Goal: Information Seeking & Learning: Check status

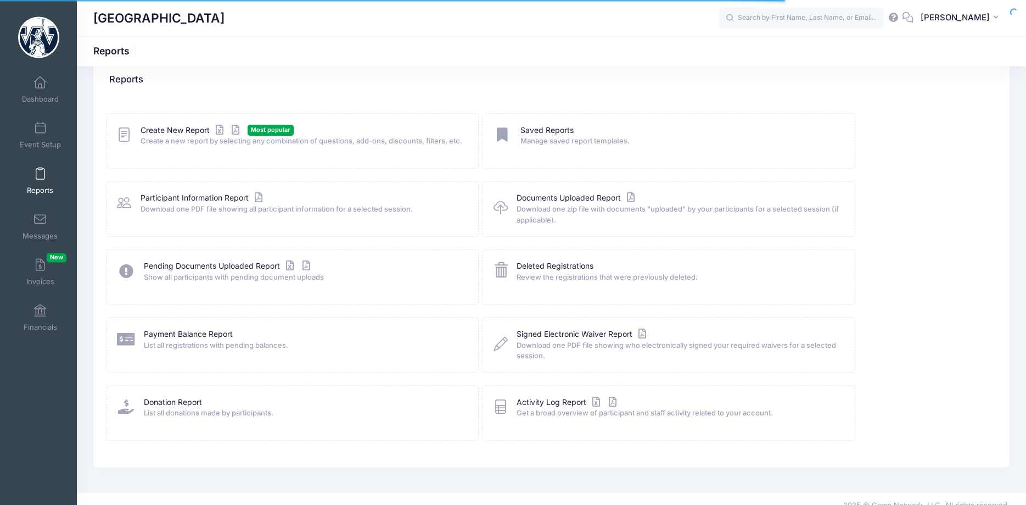
scroll to position [35, 0]
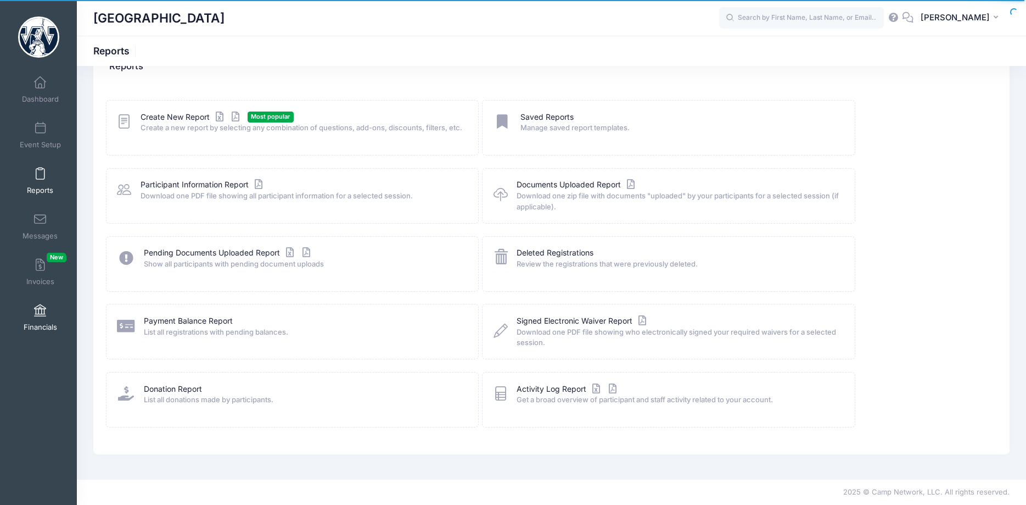
click at [40, 315] on span at bounding box center [40, 311] width 0 height 12
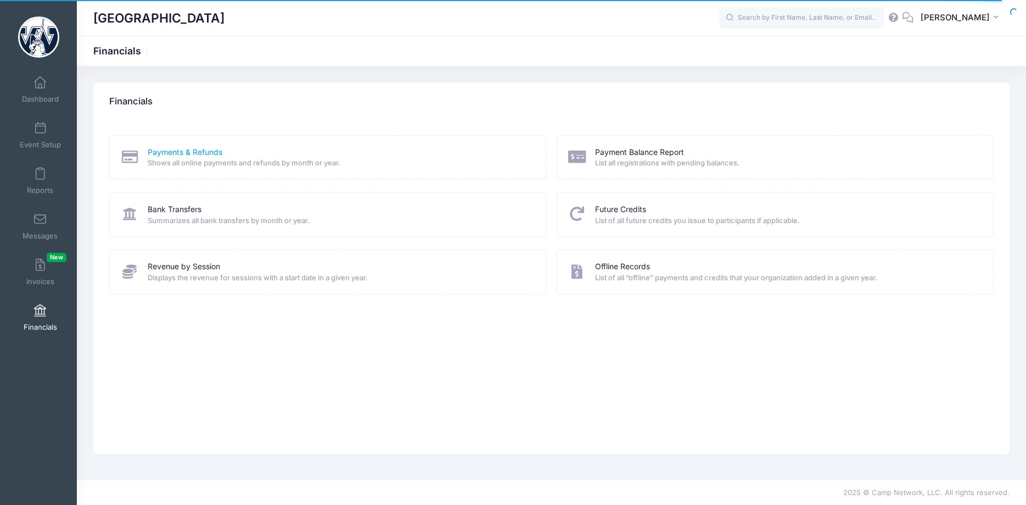
click at [183, 153] on link "Payments & Refunds" at bounding box center [185, 153] width 75 height 12
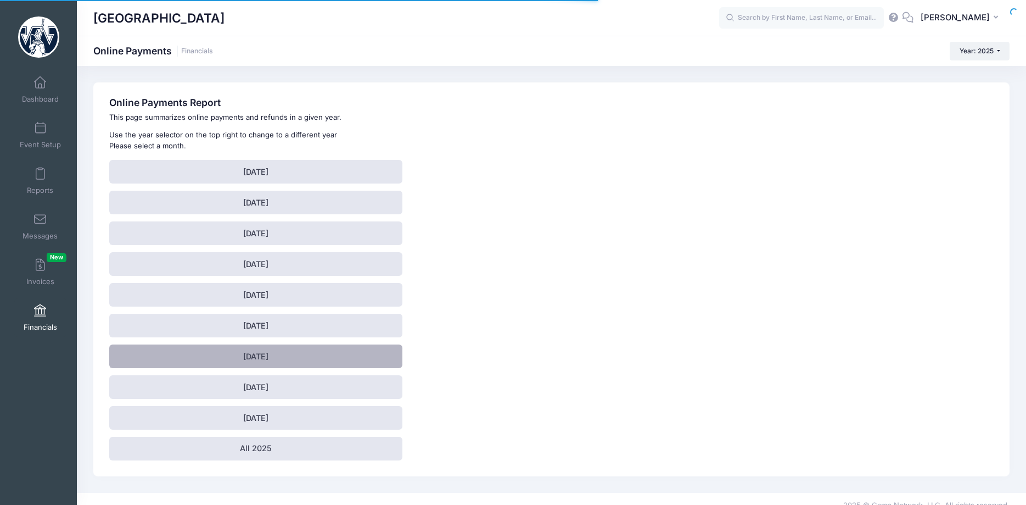
click at [259, 359] on link "July 2025" at bounding box center [255, 356] width 293 height 24
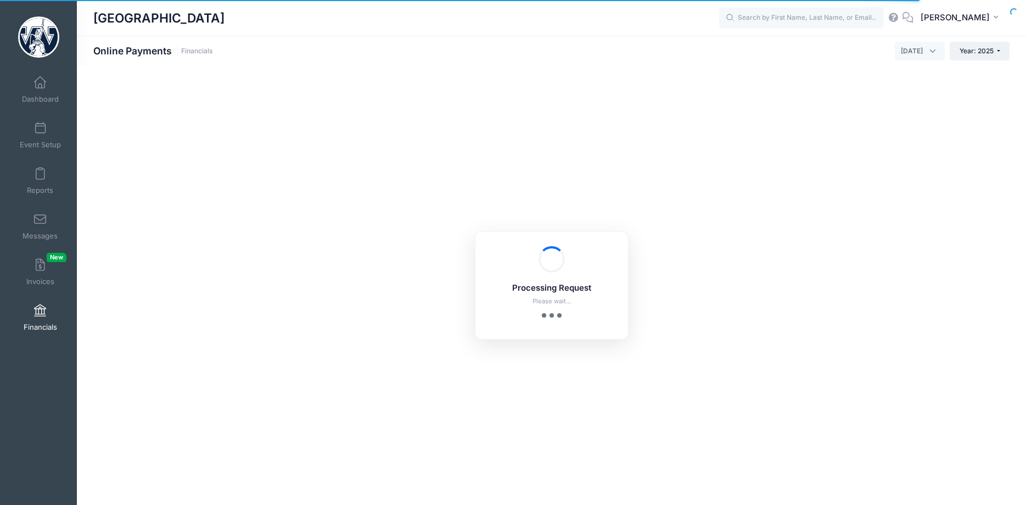
select select "10"
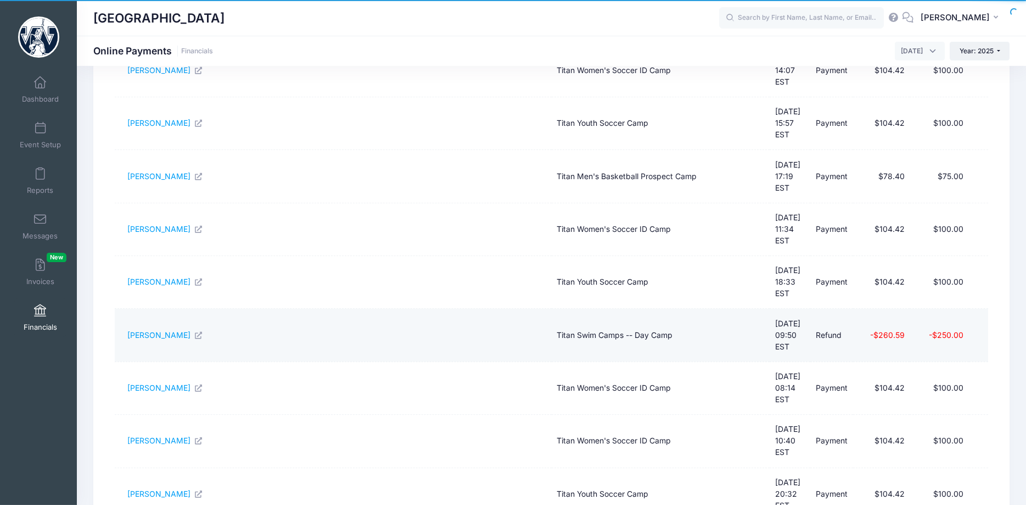
scroll to position [224, 0]
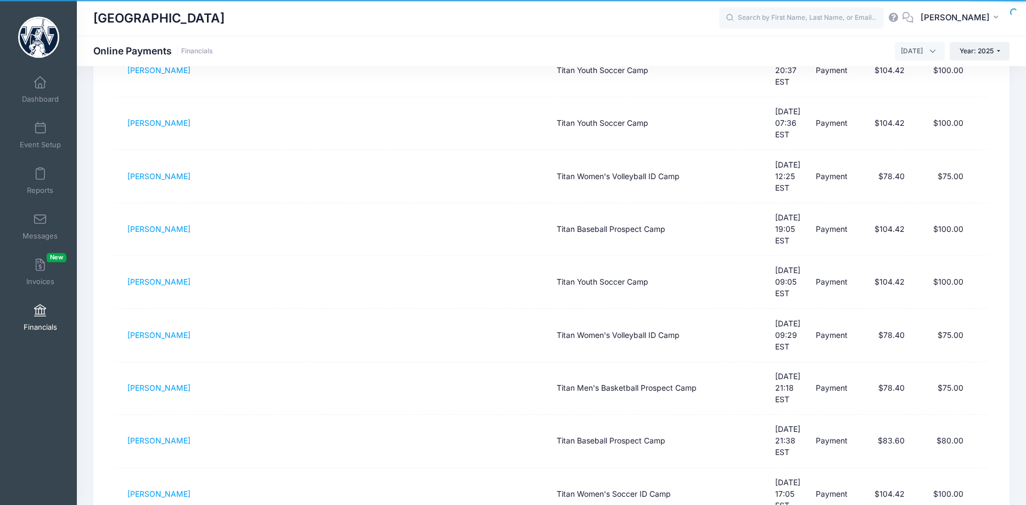
scroll to position [255, 0]
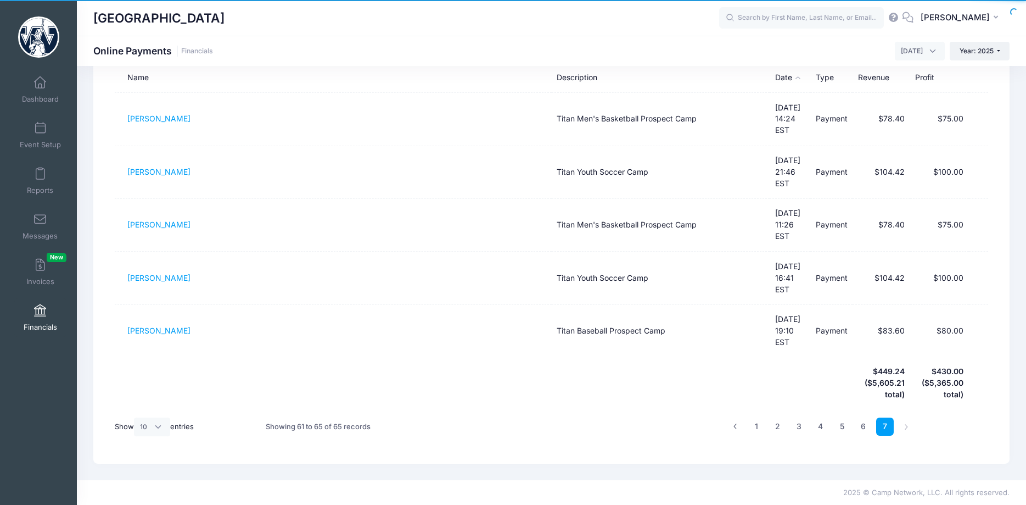
scroll to position [48, 0]
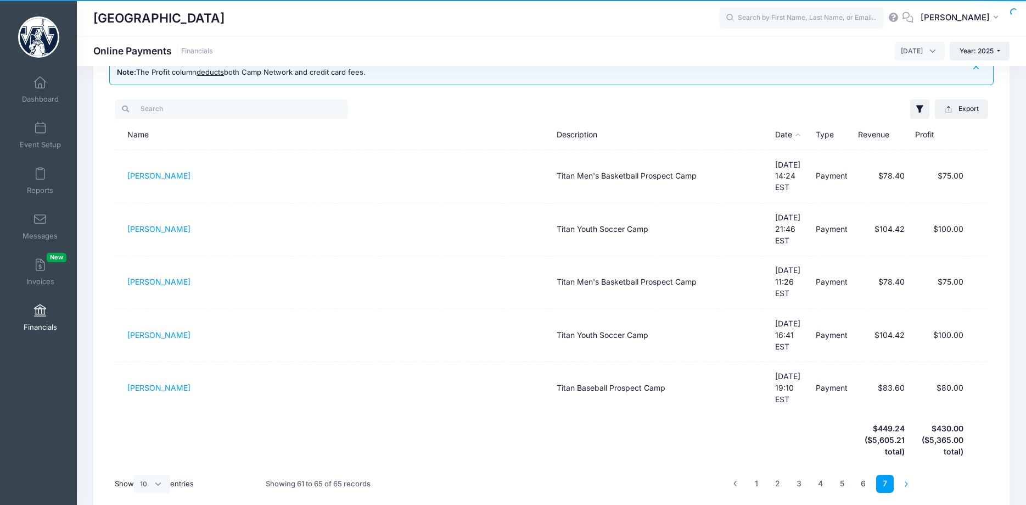
click at [906, 474] on li at bounding box center [907, 483] width 18 height 18
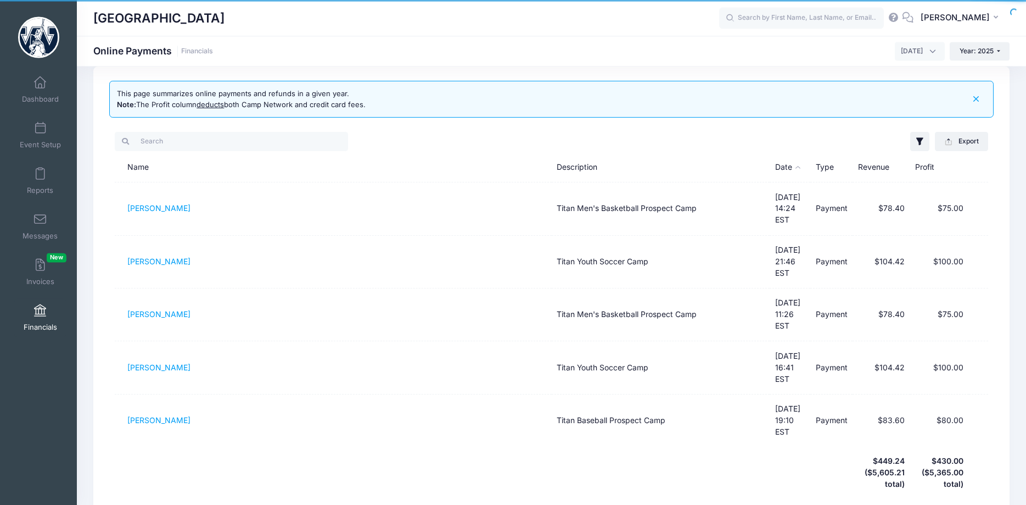
scroll to position [0, 0]
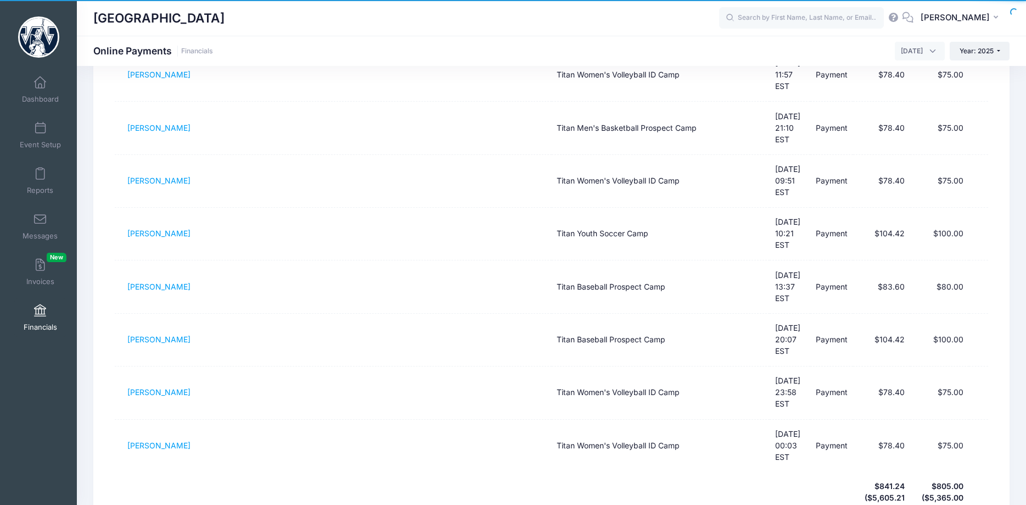
click at [40, 312] on span at bounding box center [40, 311] width 0 height 12
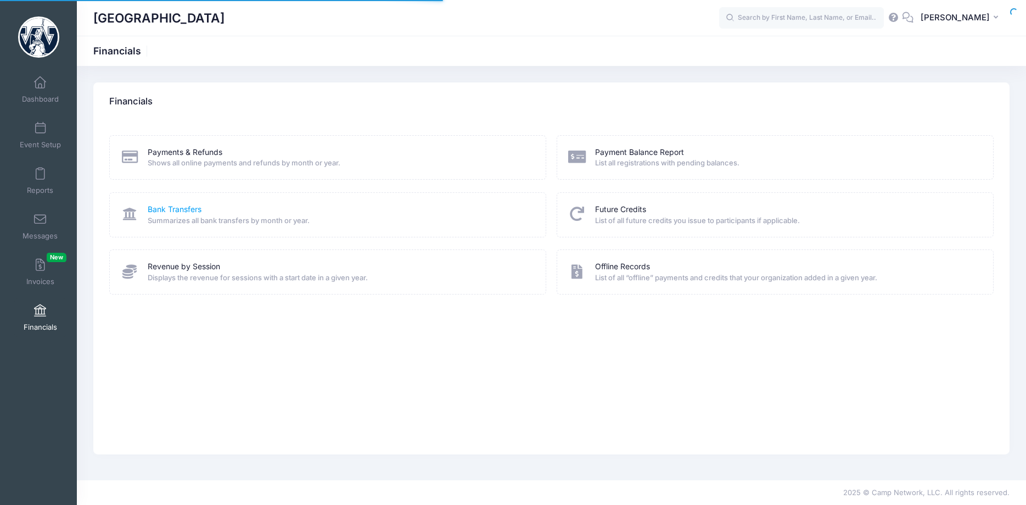
click at [164, 211] on link "Bank Transfers" at bounding box center [175, 210] width 54 height 12
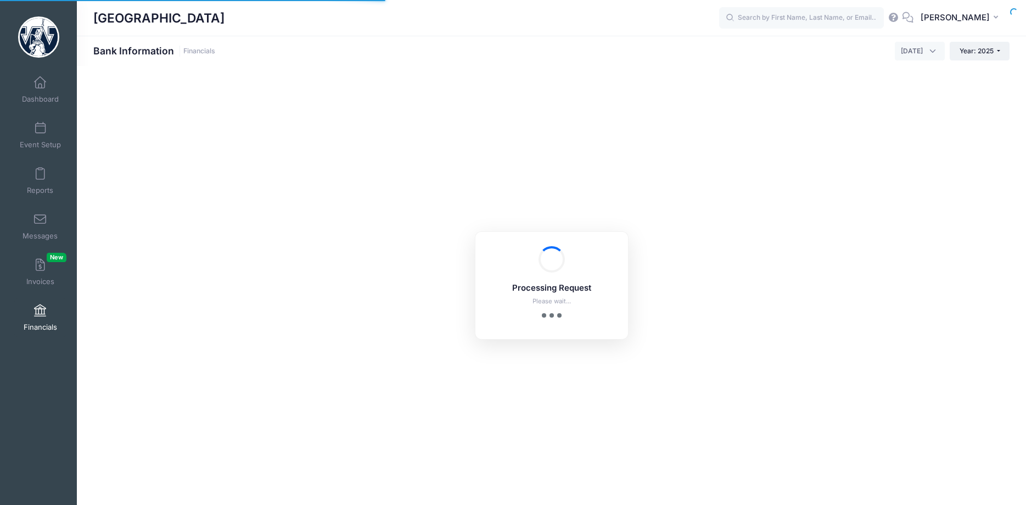
select select "10"
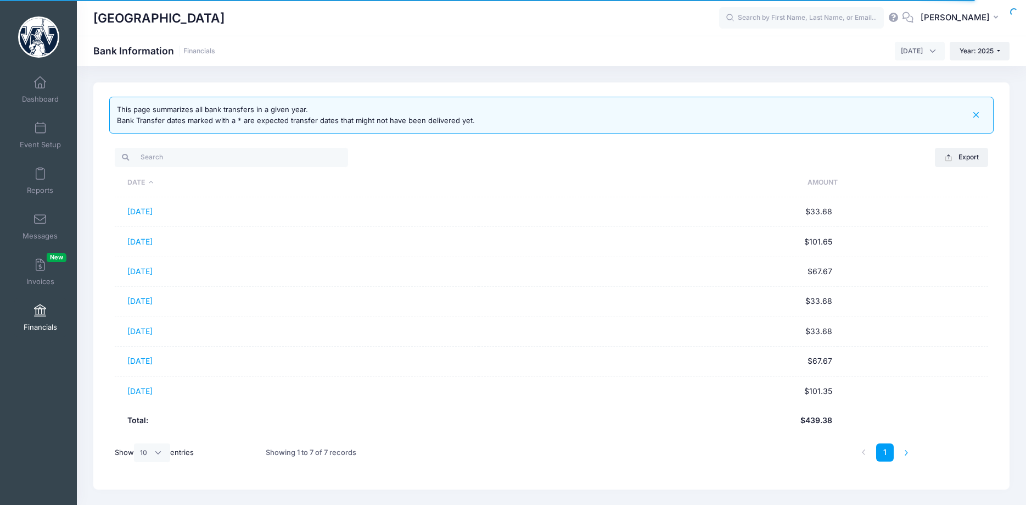
click at [906, 455] on li at bounding box center [907, 452] width 18 height 18
click at [908, 454] on li at bounding box center [907, 452] width 18 height 18
click at [934, 51] on span "[DATE]" at bounding box center [920, 51] width 50 height 19
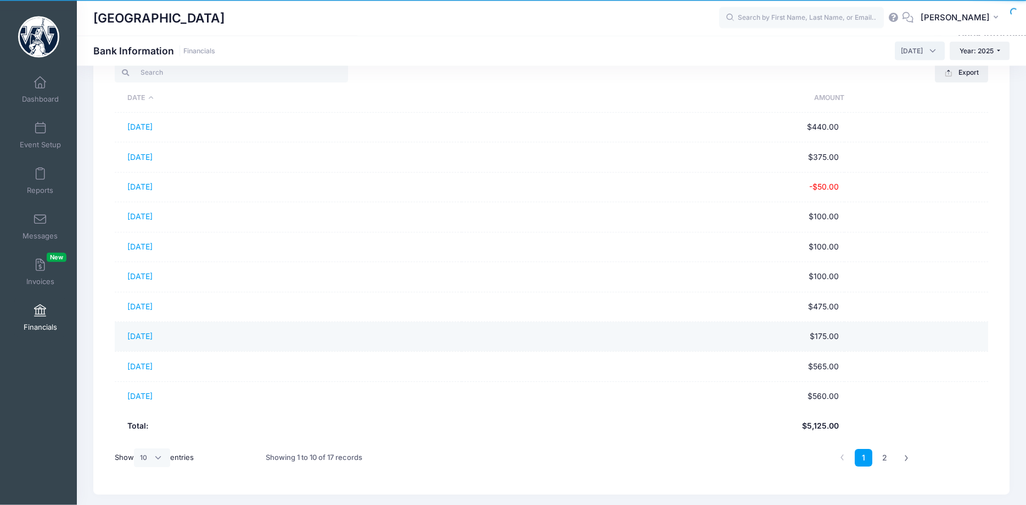
scroll to position [116, 0]
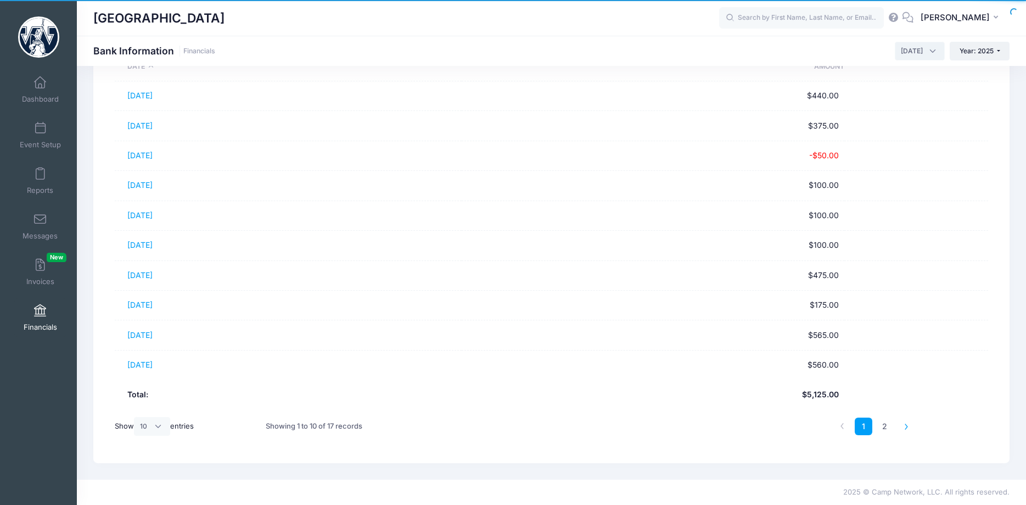
click at [907, 428] on icon at bounding box center [906, 426] width 6 height 6
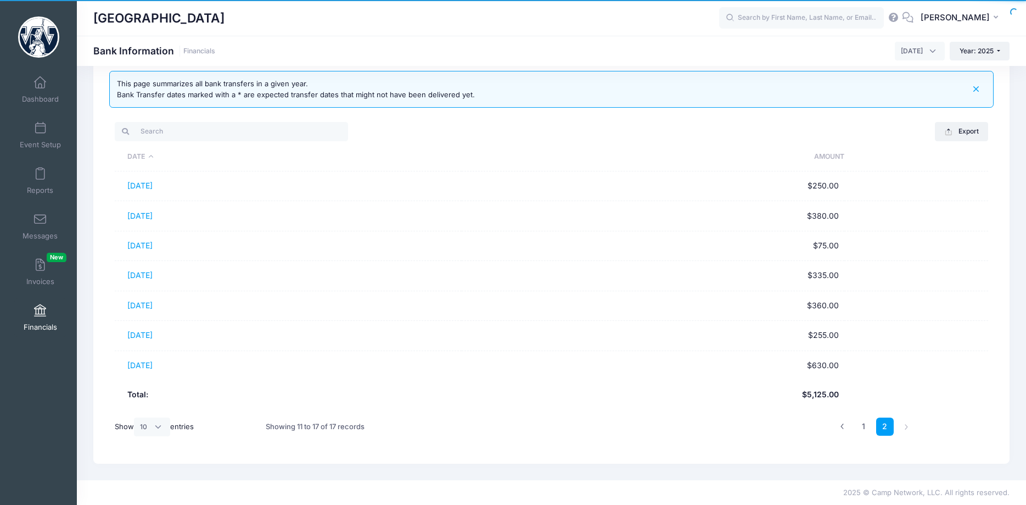
scroll to position [26, 0]
click at [843, 427] on icon at bounding box center [842, 426] width 6 height 6
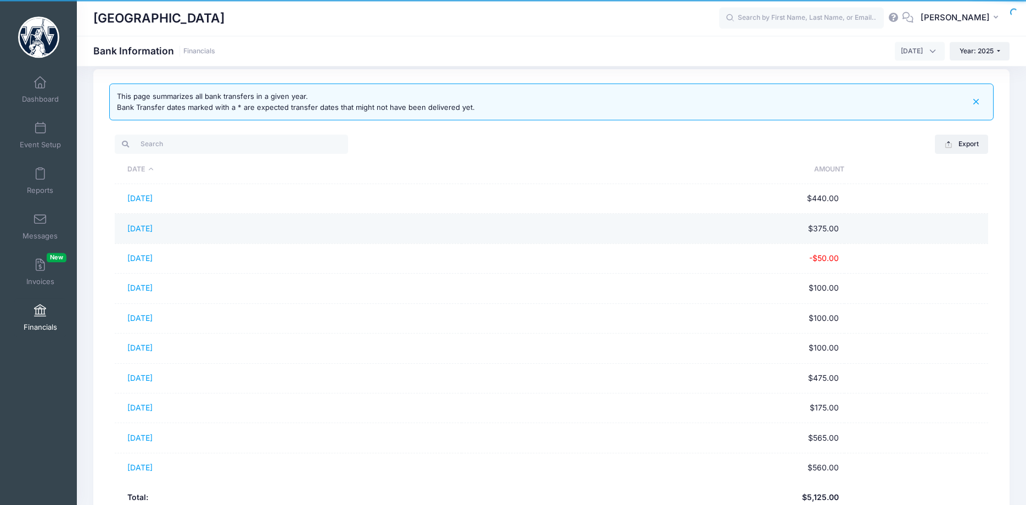
scroll to position [60, 0]
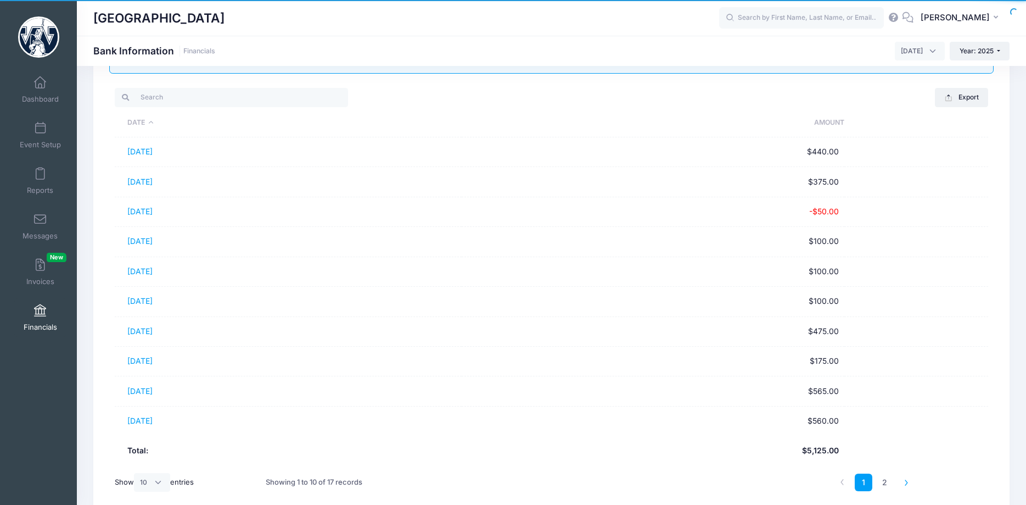
click at [905, 484] on icon at bounding box center [906, 482] width 6 height 6
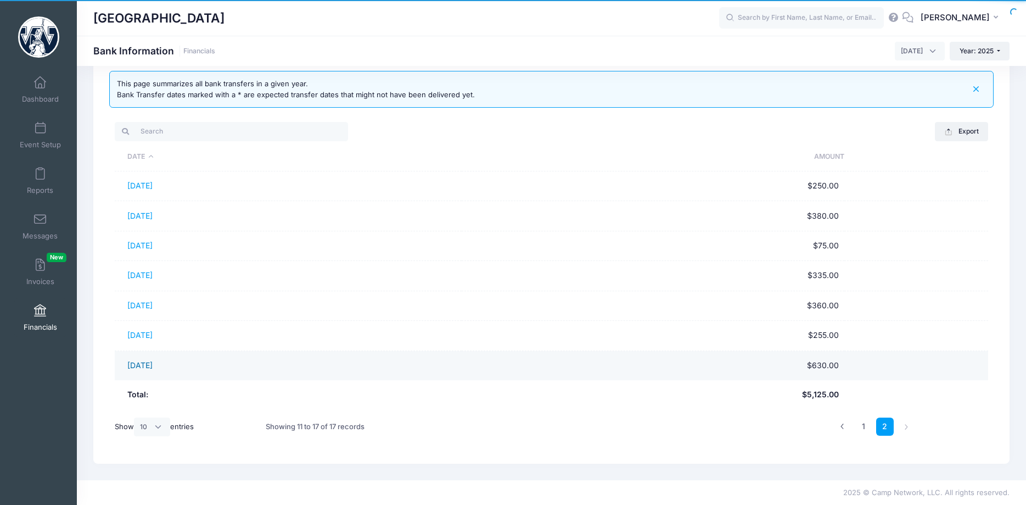
click at [152, 364] on link "07/30/2025" at bounding box center [139, 364] width 25 height 9
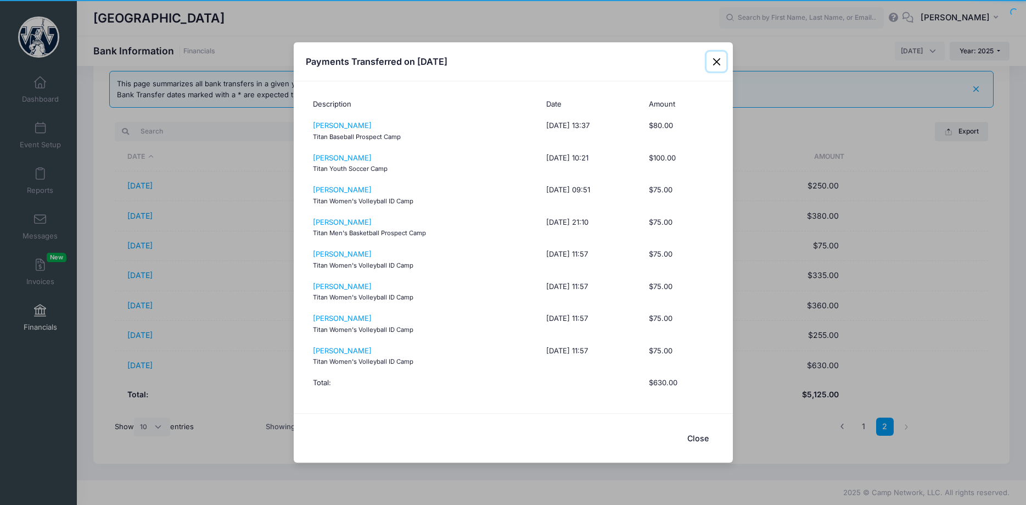
click at [717, 63] on button "Close" at bounding box center [717, 62] width 20 height 20
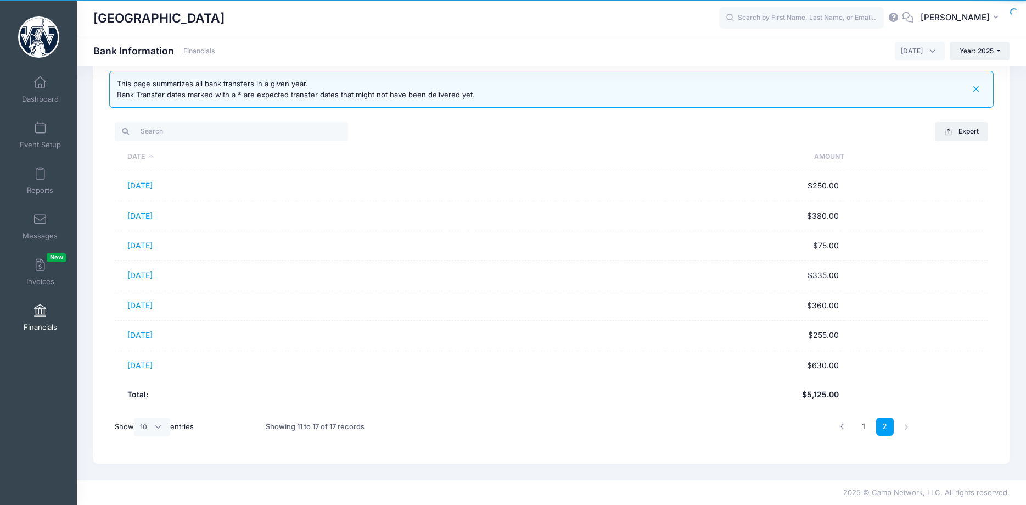
click at [901, 52] on span "[DATE]" at bounding box center [912, 51] width 22 height 10
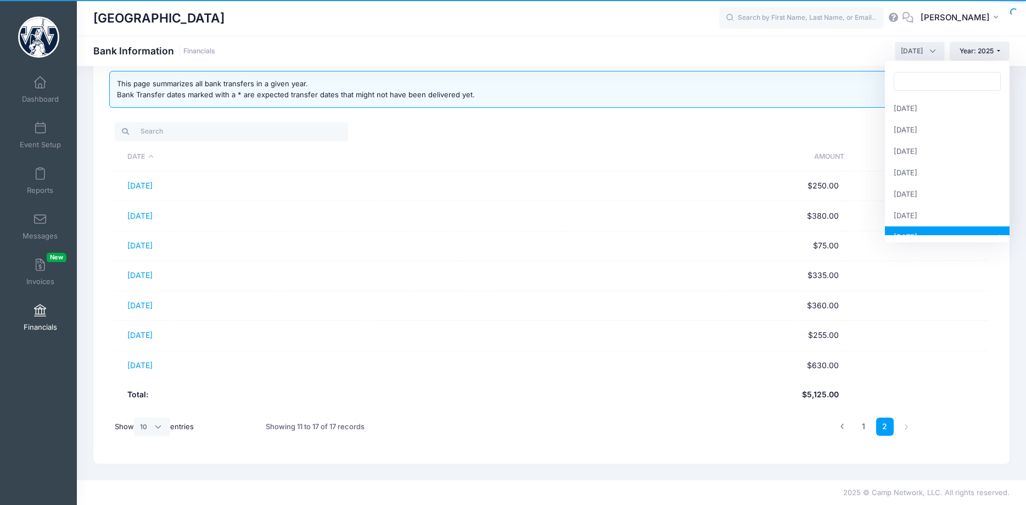
scroll to position [107, 0]
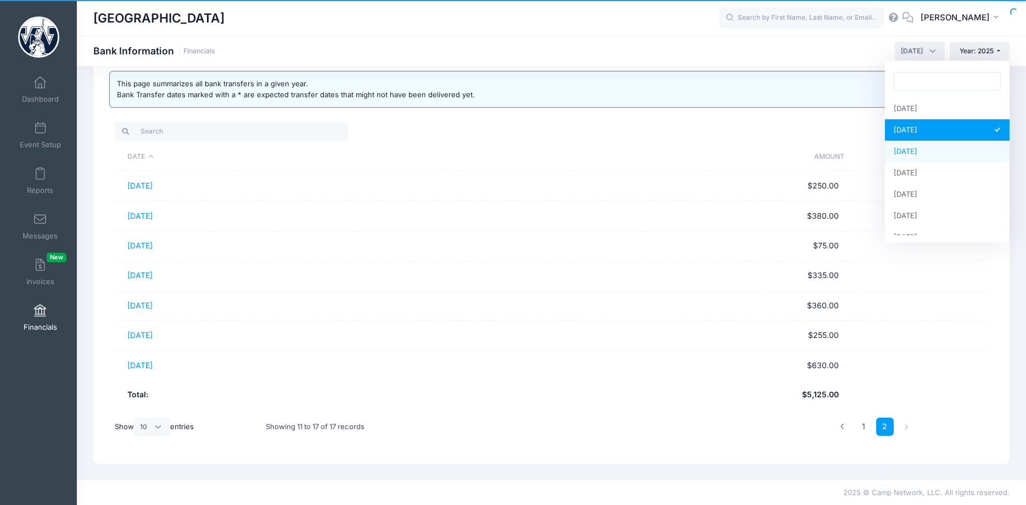
select select "8"
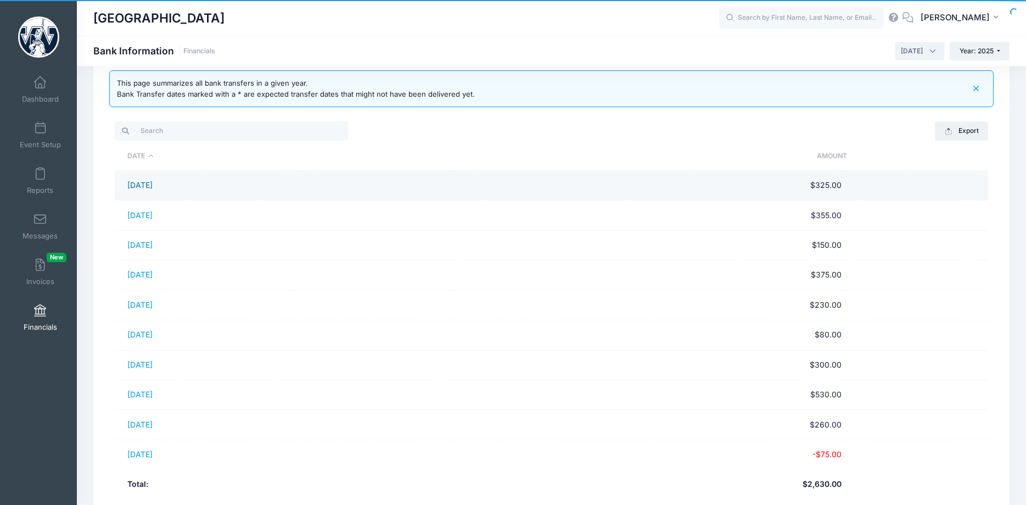
click at [146, 185] on link "08/01/2025" at bounding box center [139, 184] width 25 height 9
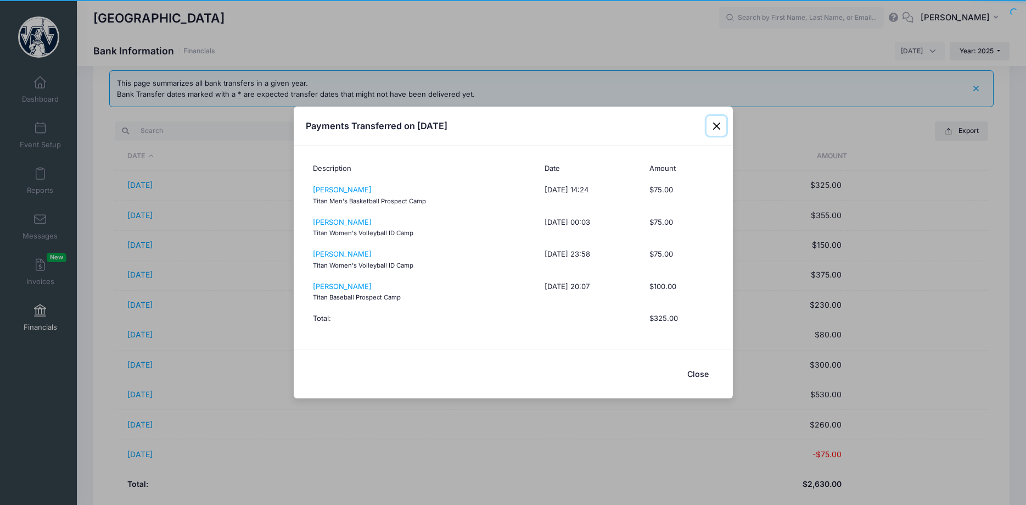
click at [714, 129] on button "Close" at bounding box center [717, 126] width 20 height 20
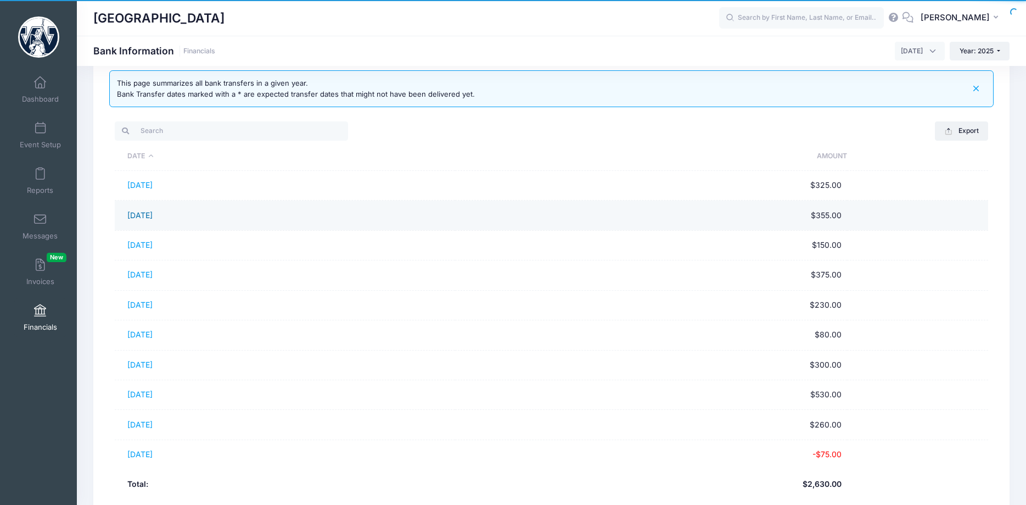
click at [149, 215] on link "08/04/2025" at bounding box center [139, 214] width 25 height 9
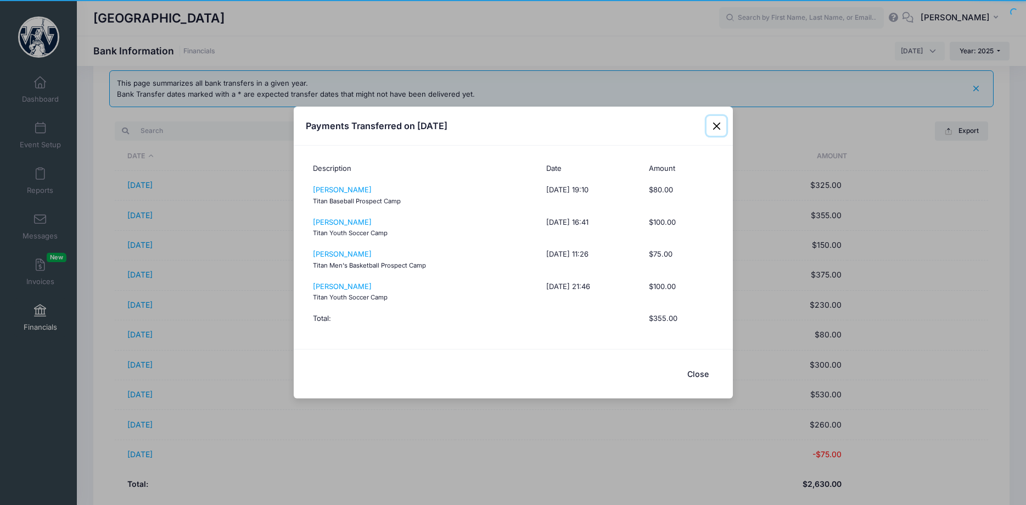
drag, startPoint x: 718, startPoint y: 129, endPoint x: 703, endPoint y: 130, distance: 14.9
click at [718, 130] on button "Close" at bounding box center [717, 126] width 20 height 20
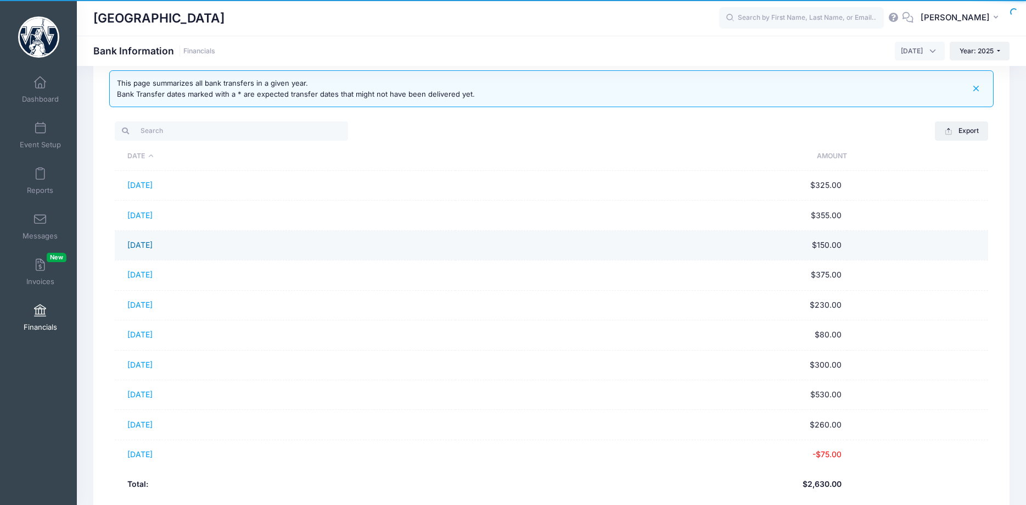
click at [153, 244] on link "08/05/2025" at bounding box center [139, 244] width 25 height 9
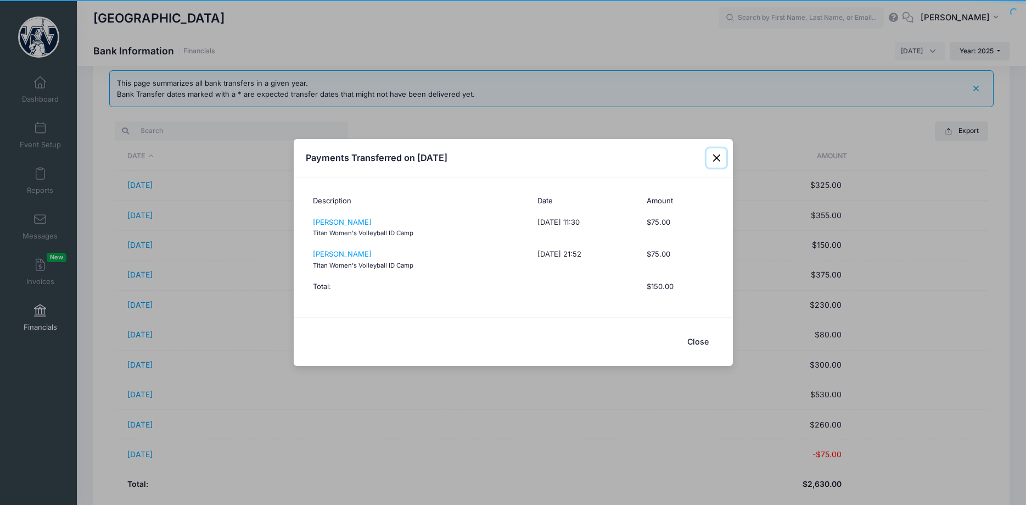
click at [717, 160] on button "Close" at bounding box center [717, 158] width 20 height 20
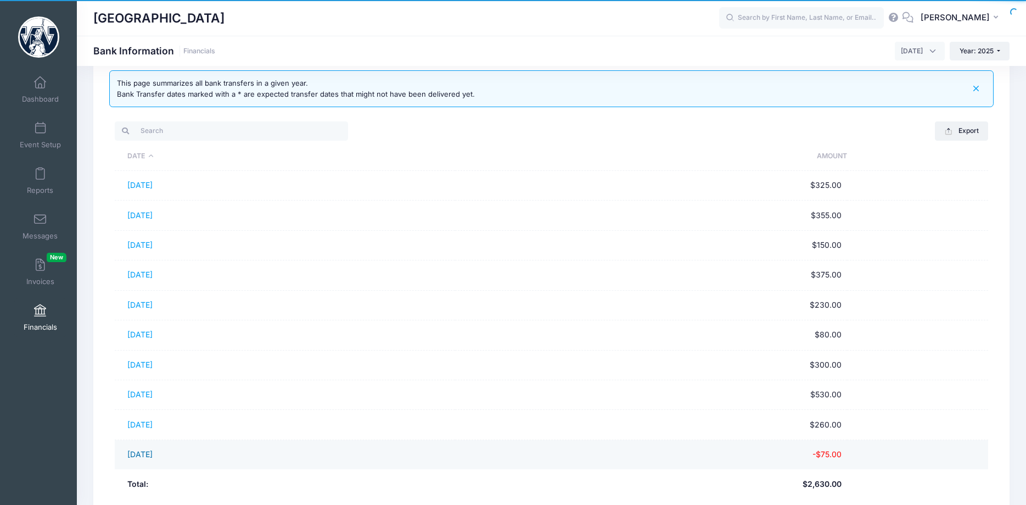
click at [153, 457] on link "08/14/2025" at bounding box center [139, 453] width 25 height 9
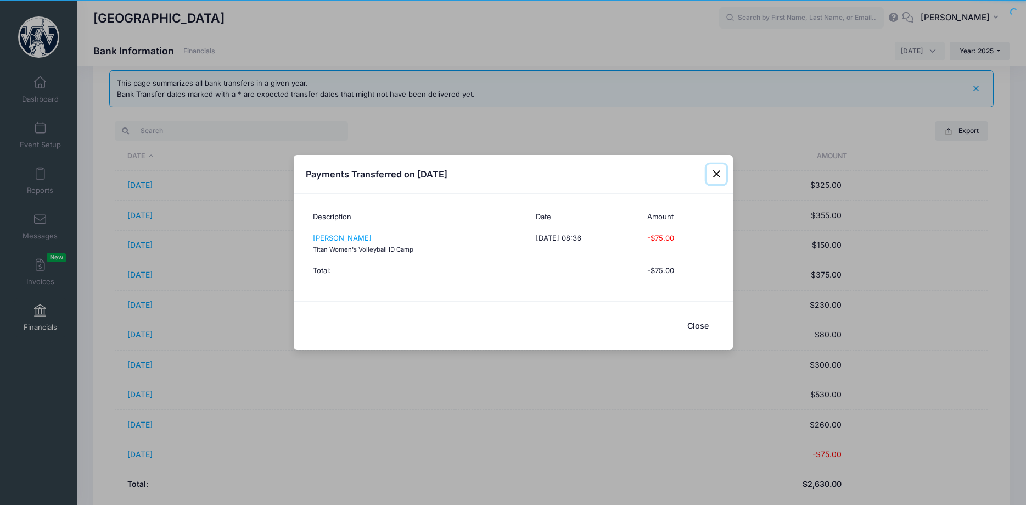
click at [717, 174] on button "Close" at bounding box center [717, 174] width 20 height 20
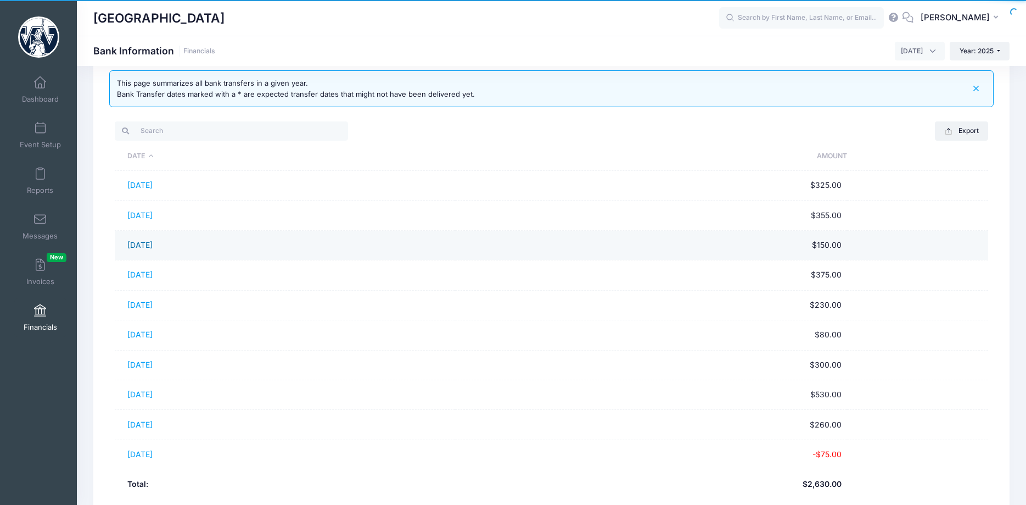
click at [153, 247] on link "08/05/2025" at bounding box center [139, 244] width 25 height 9
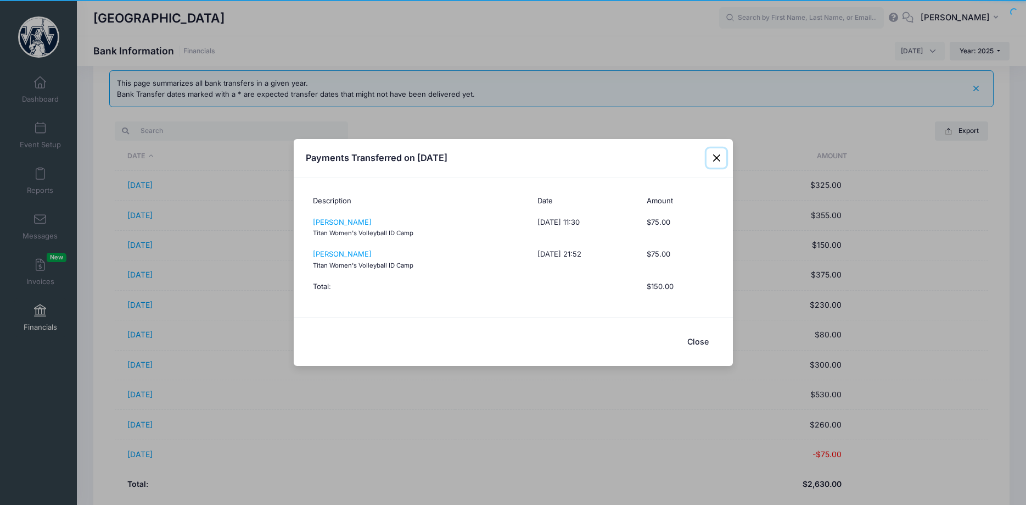
click at [717, 159] on button "Close" at bounding box center [717, 158] width 20 height 20
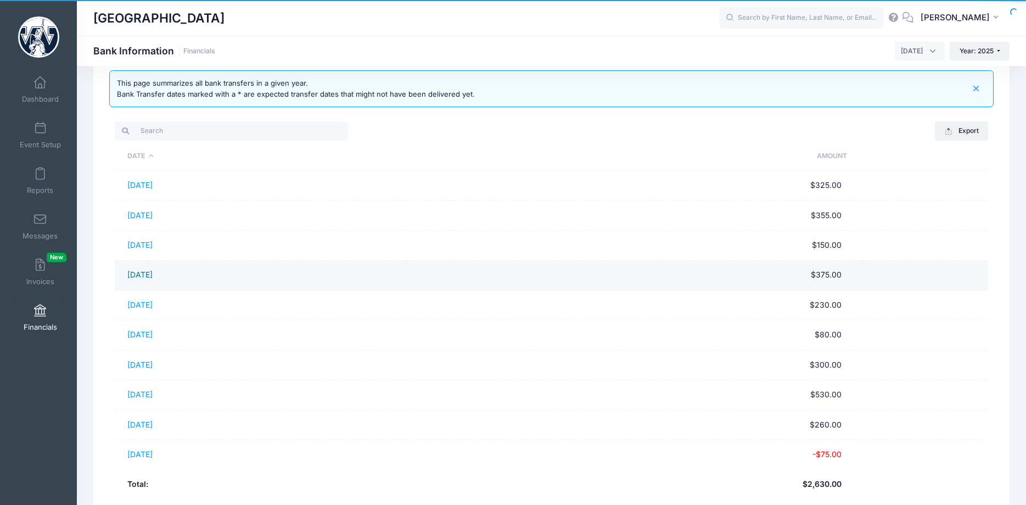
click at [149, 277] on link "08/06/2025" at bounding box center [139, 274] width 25 height 9
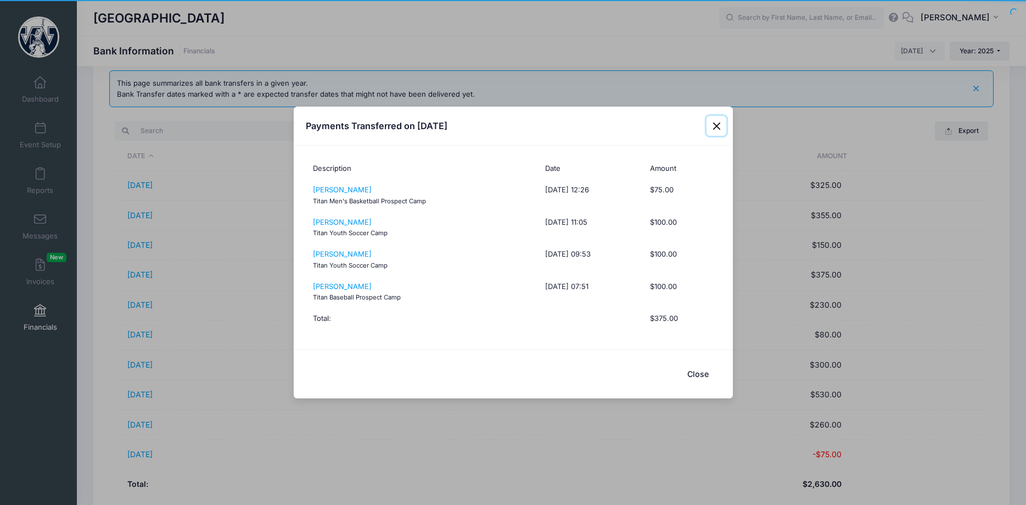
click at [717, 128] on button "Close" at bounding box center [717, 126] width 20 height 20
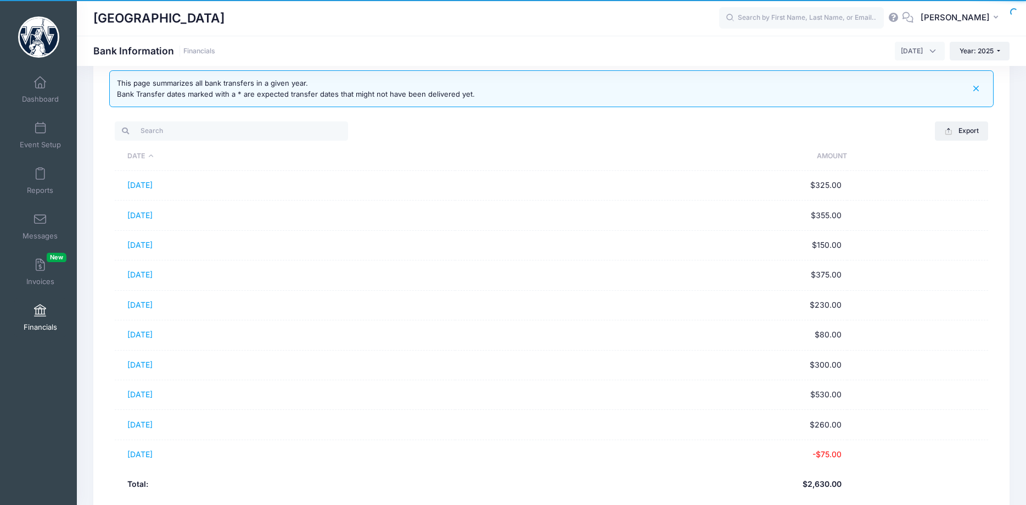
drag, startPoint x: 164, startPoint y: 215, endPoint x: 187, endPoint y: 220, distance: 22.9
click at [153, 215] on link "08/04/2025" at bounding box center [139, 214] width 25 height 9
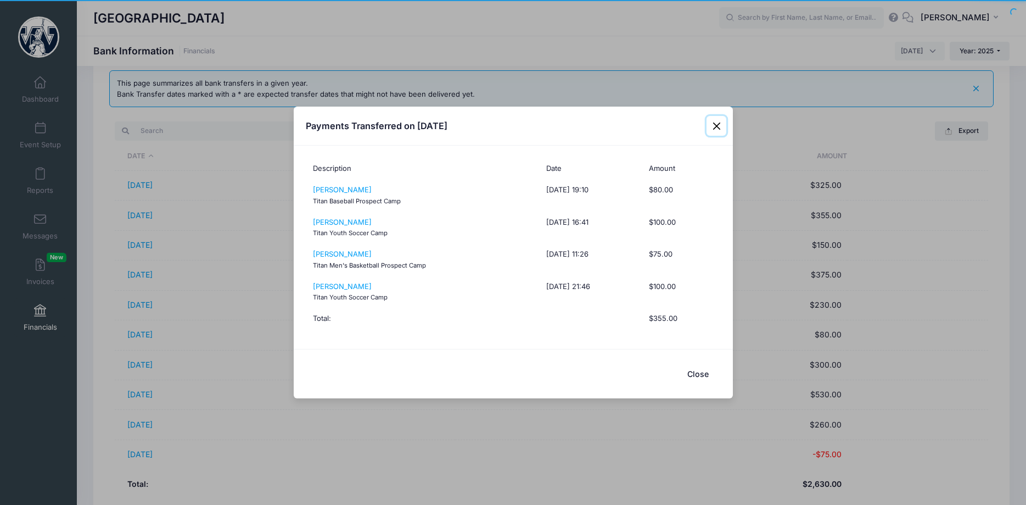
click at [715, 126] on button "Close" at bounding box center [717, 126] width 20 height 20
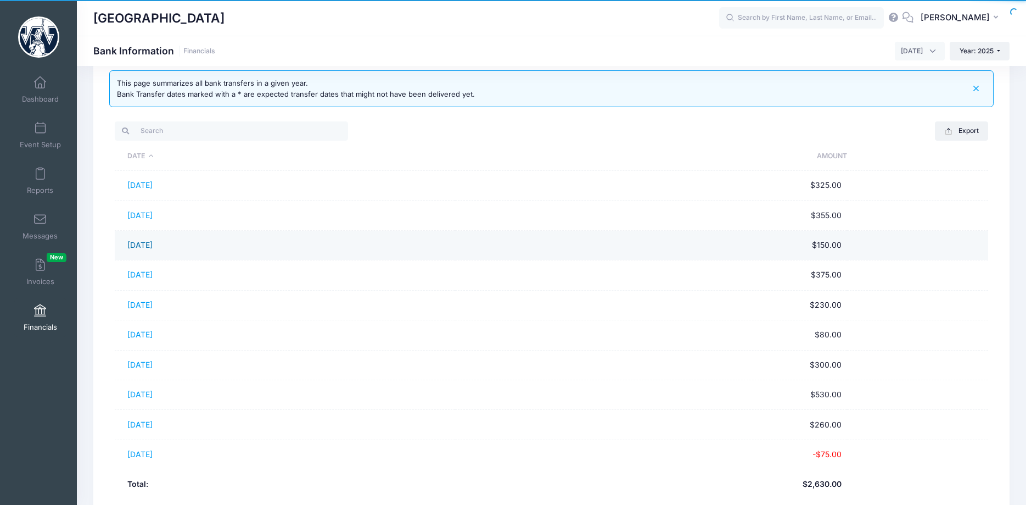
click at [149, 242] on link "08/05/2025" at bounding box center [139, 244] width 25 height 9
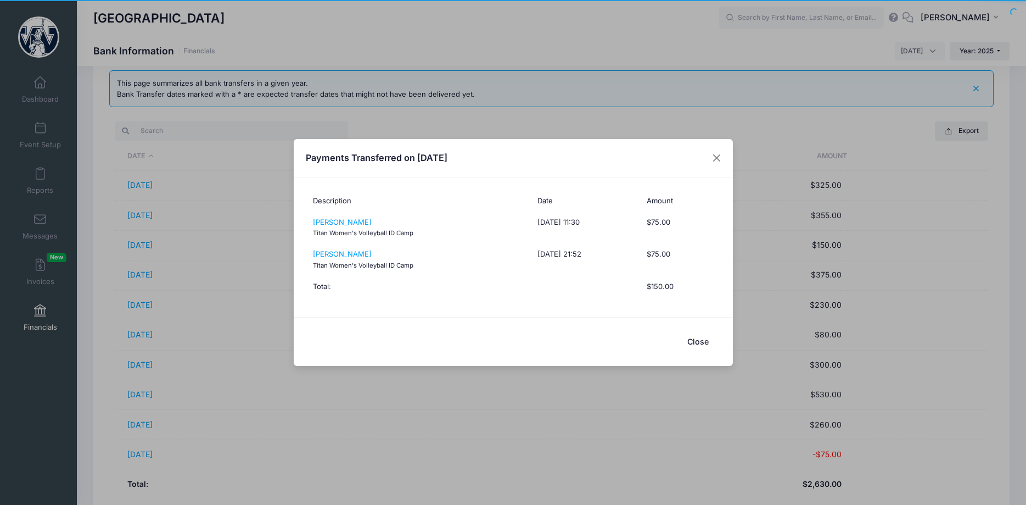
click at [628, 163] on div "Payments Transferred on 08/05/2025" at bounding box center [513, 158] width 439 height 39
click at [35, 173] on div "Payments Transferred on 08/05/2025 Description Date Amount Nina Franitti Titan …" at bounding box center [513, 252] width 1026 height 505
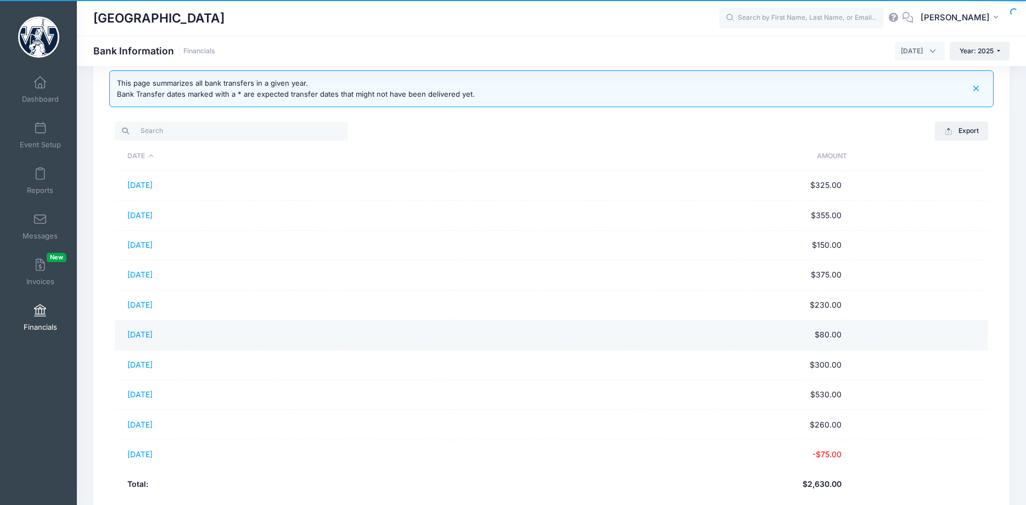
scroll to position [116, 0]
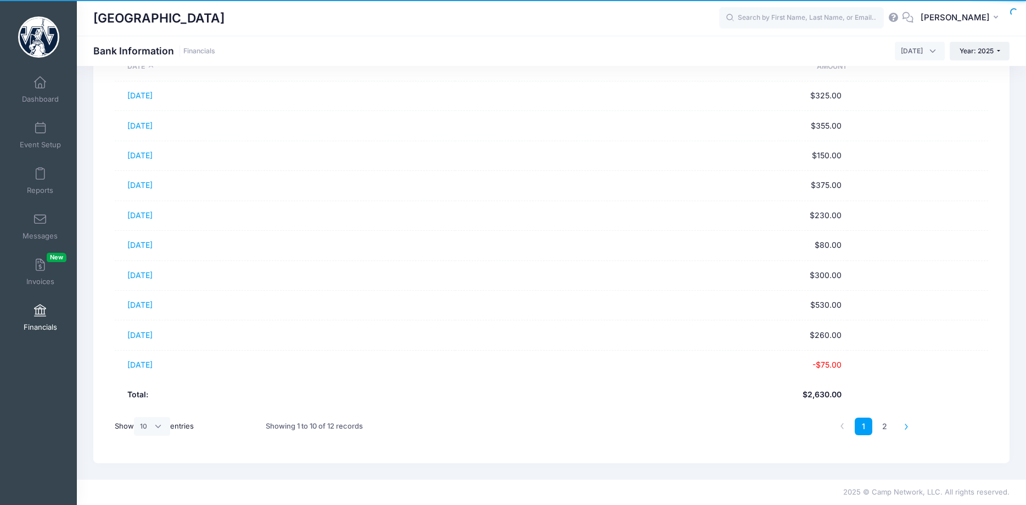
click at [907, 427] on icon at bounding box center [906, 426] width 6 height 6
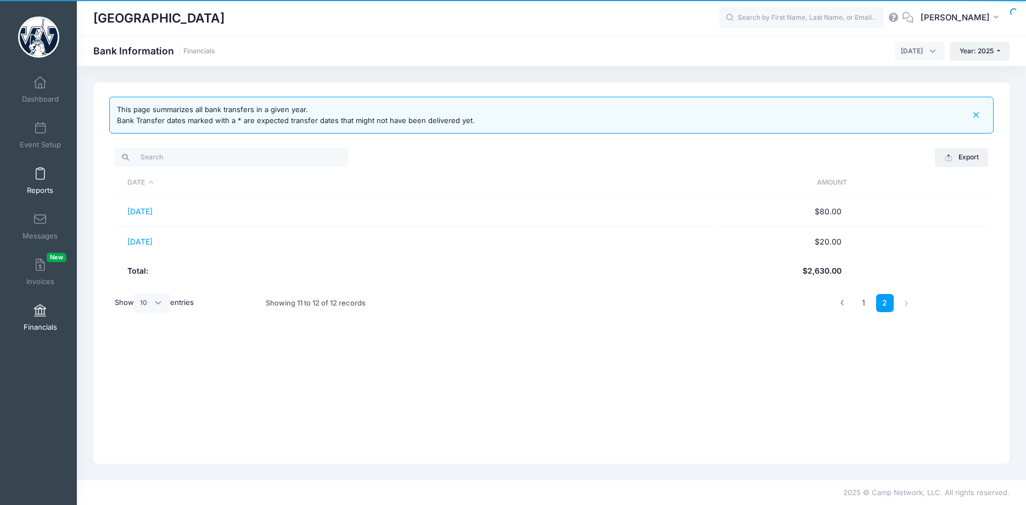
click at [42, 181] on link "Reports" at bounding box center [40, 180] width 52 height 38
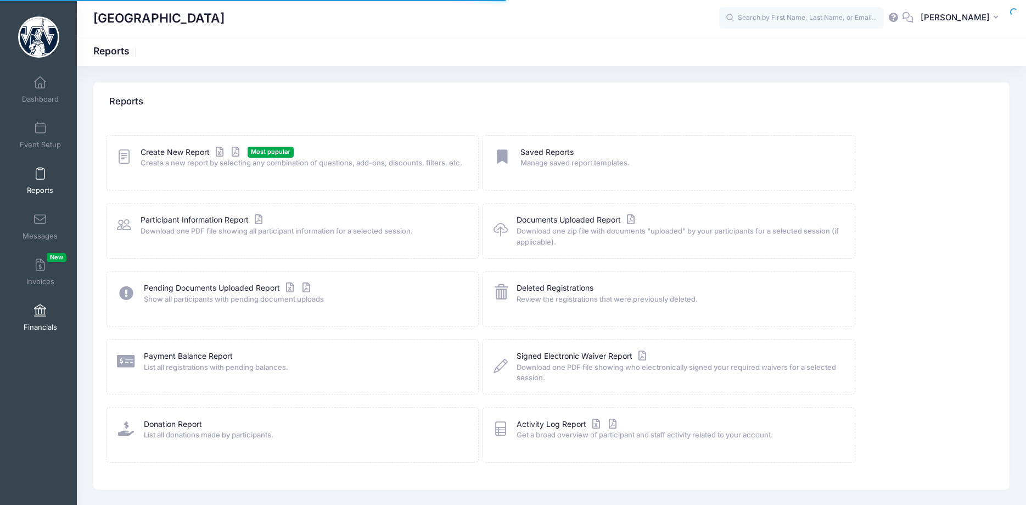
click at [32, 311] on link "Financials" at bounding box center [40, 317] width 52 height 38
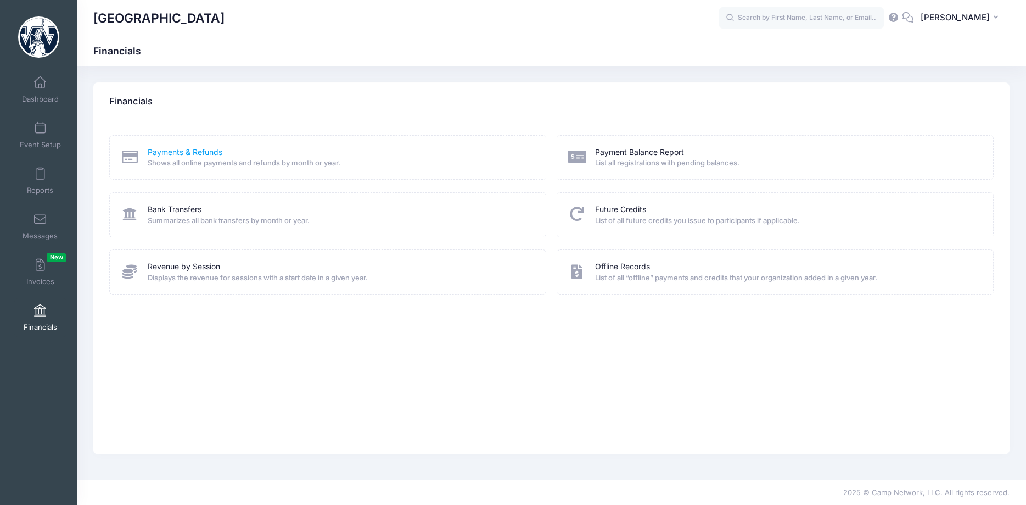
click at [188, 155] on link "Payments & Refunds" at bounding box center [185, 153] width 75 height 12
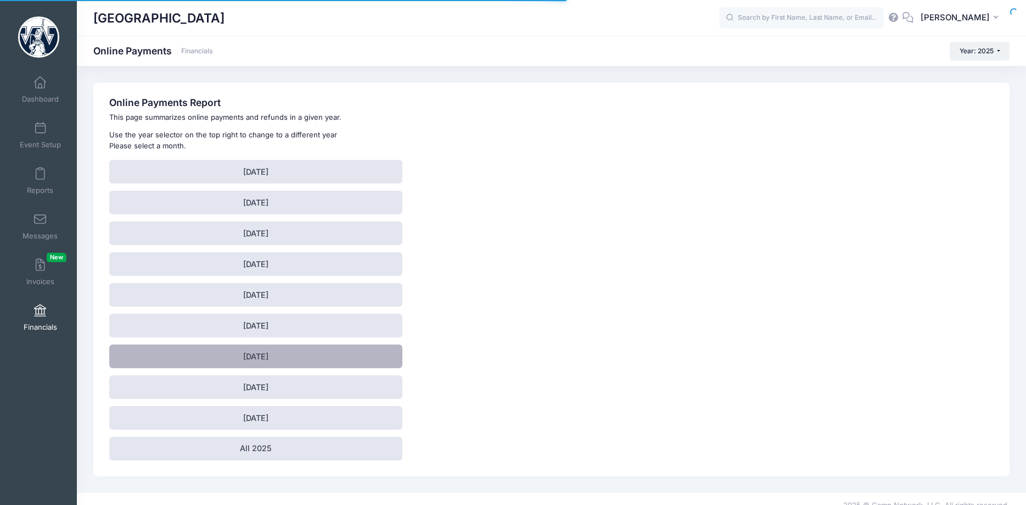
click at [248, 351] on link "[DATE]" at bounding box center [255, 356] width 293 height 24
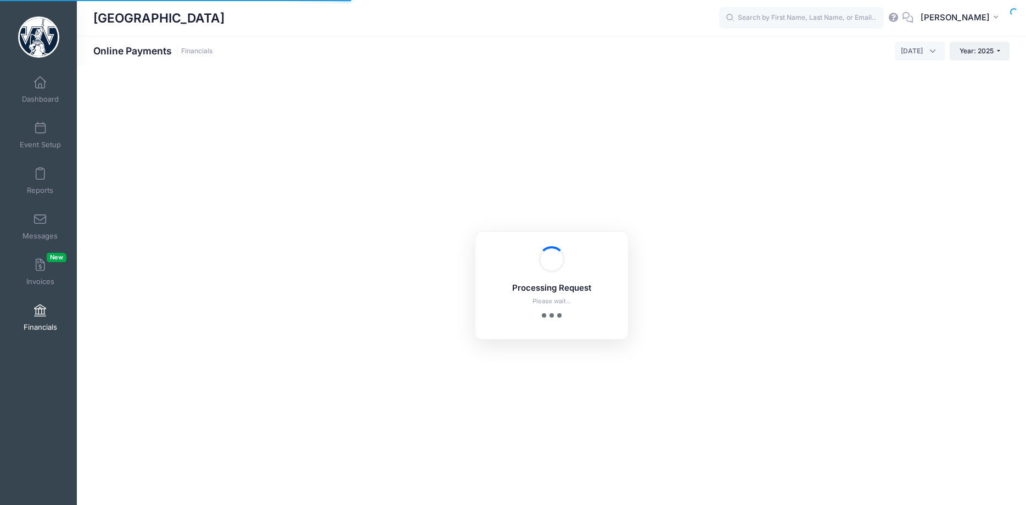
select select "10"
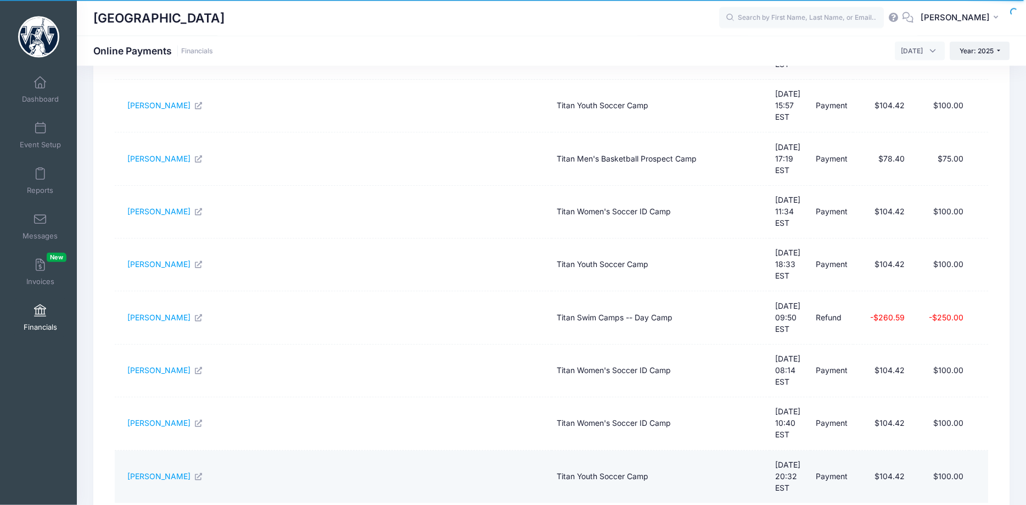
scroll to position [255, 0]
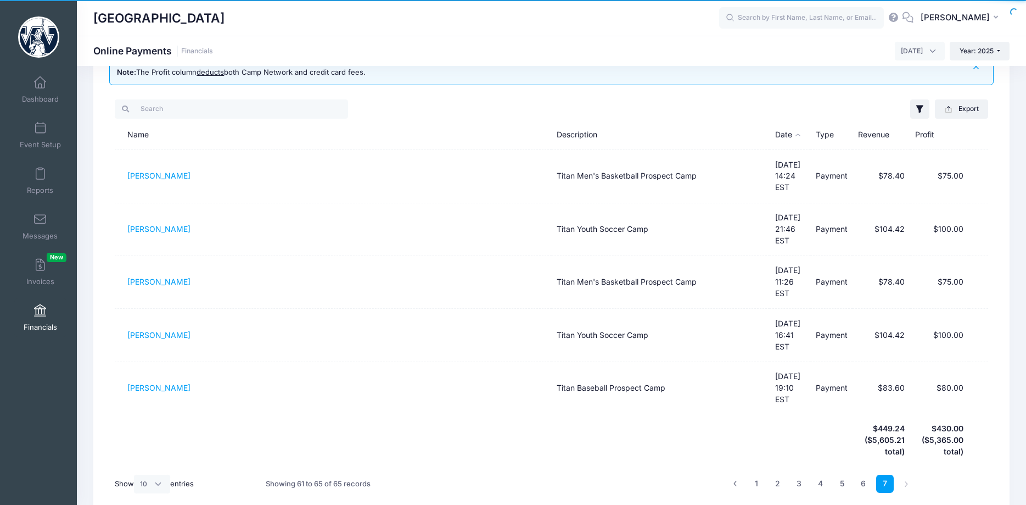
scroll to position [0, 0]
click at [862, 474] on link "6" at bounding box center [864, 483] width 18 height 18
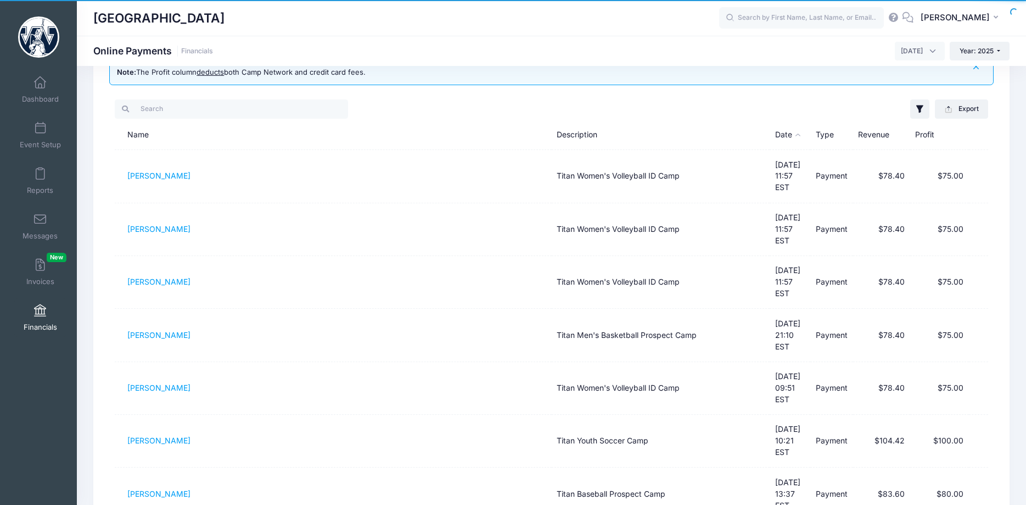
scroll to position [255, 0]
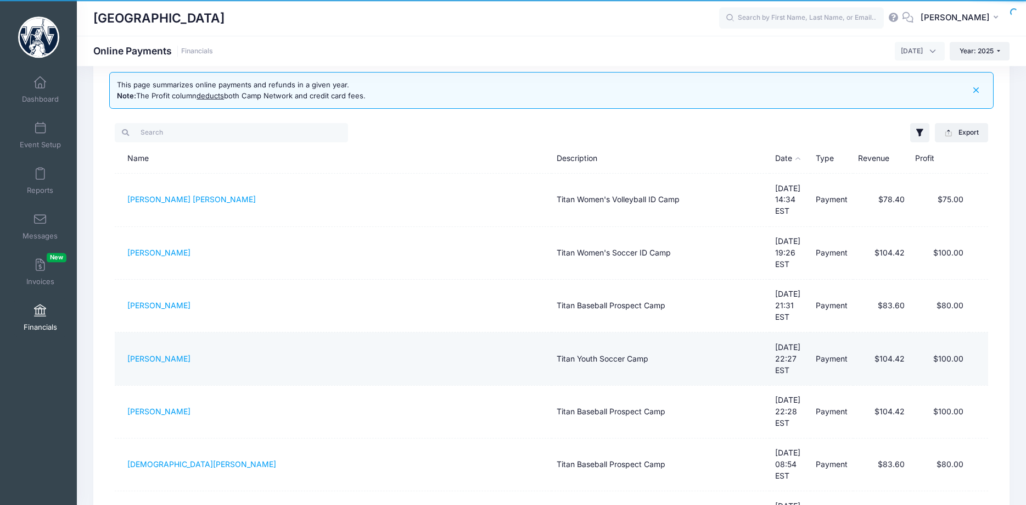
scroll to position [0, 0]
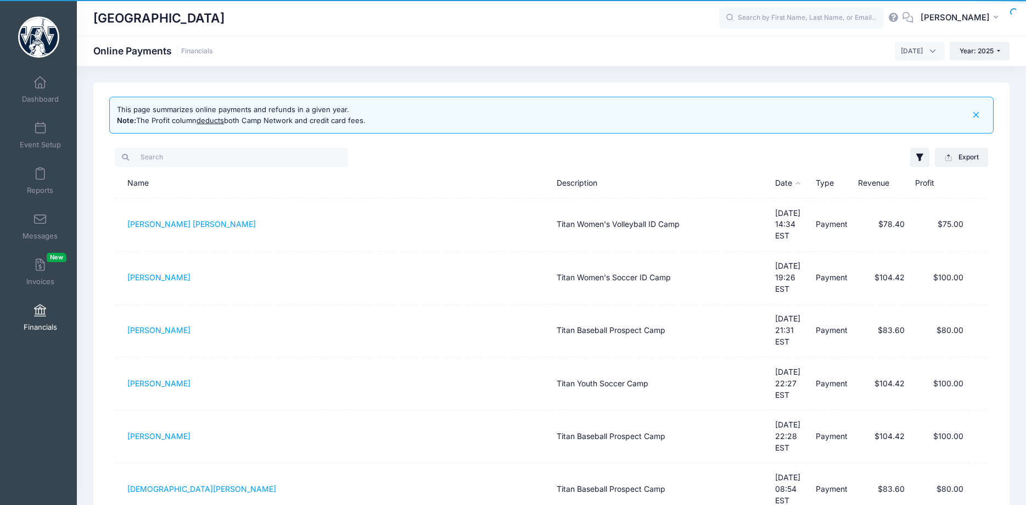
click at [907, 46] on span "[DATE]" at bounding box center [920, 51] width 50 height 19
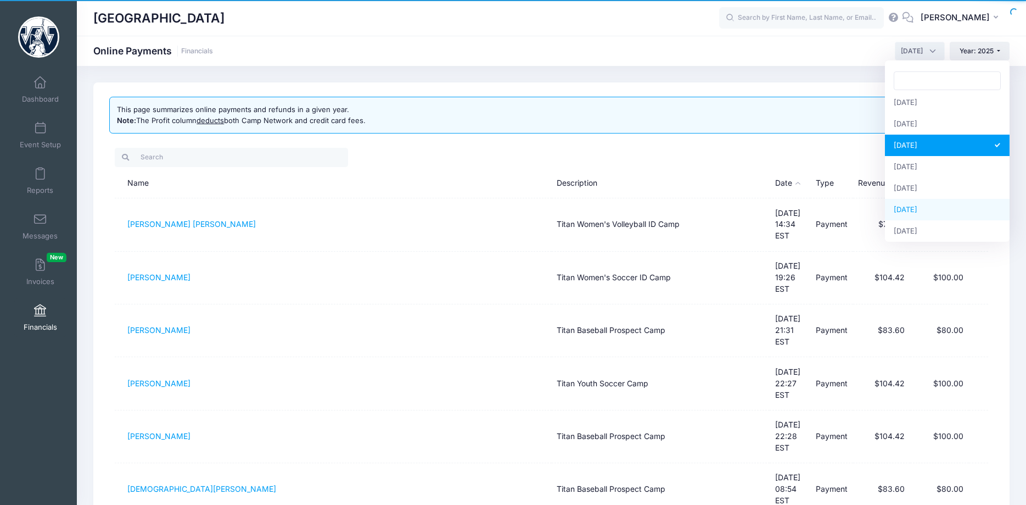
scroll to position [105, 0]
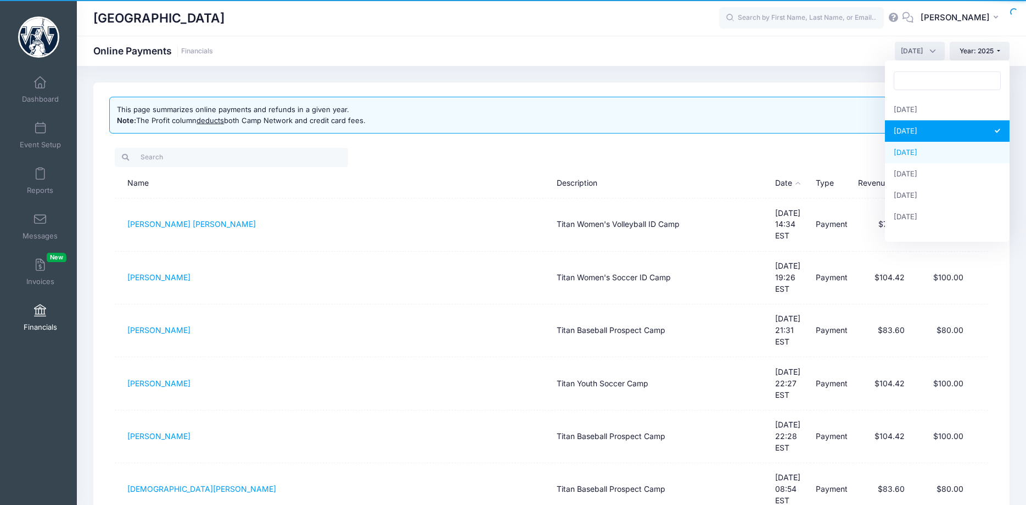
select select "8"
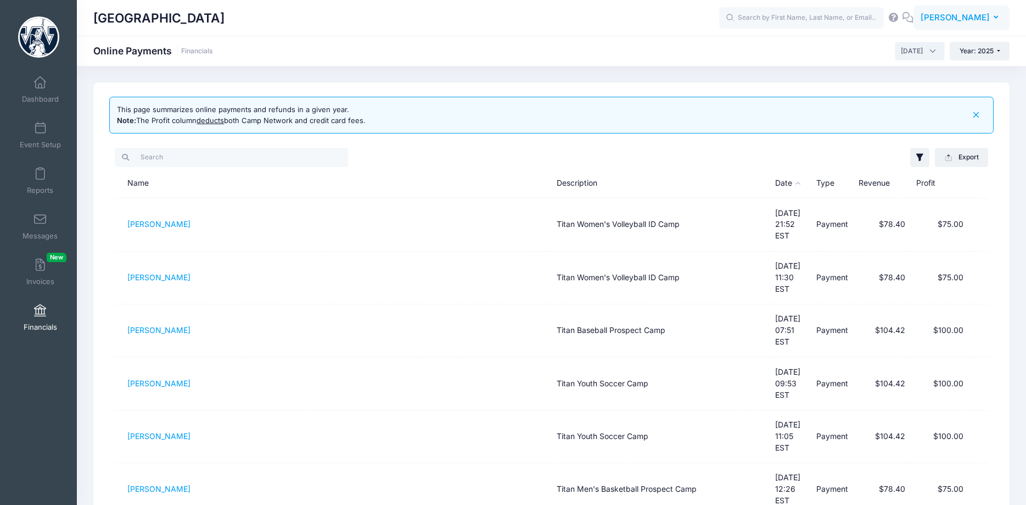
click at [975, 21] on span "[PERSON_NAME]" at bounding box center [955, 18] width 69 height 12
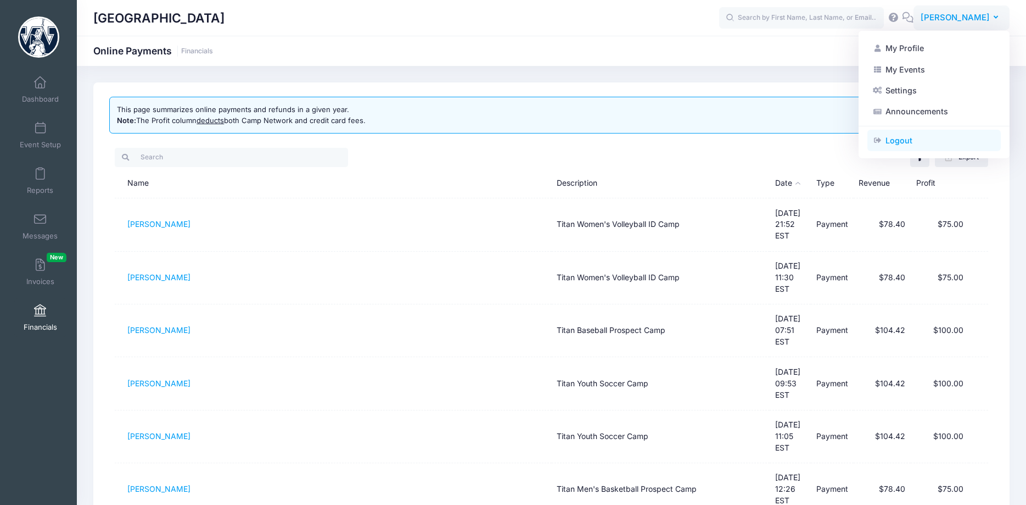
click at [890, 142] on link "Logout" at bounding box center [934, 140] width 133 height 21
